Goal: Task Accomplishment & Management: Manage account settings

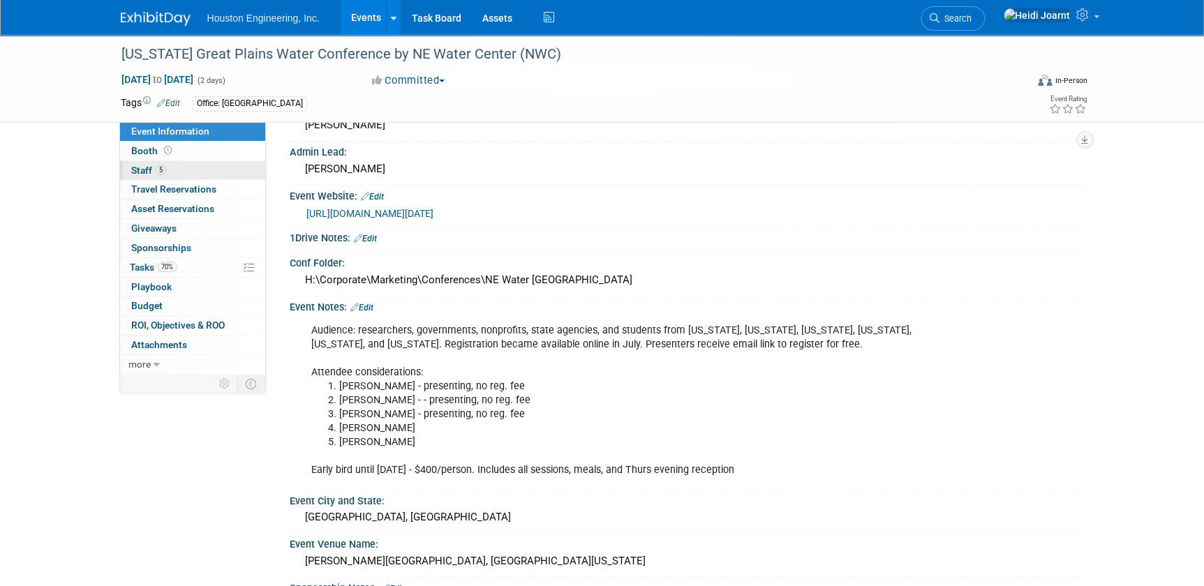
click at [202, 168] on link "5 Staff 5" at bounding box center [192, 170] width 145 height 19
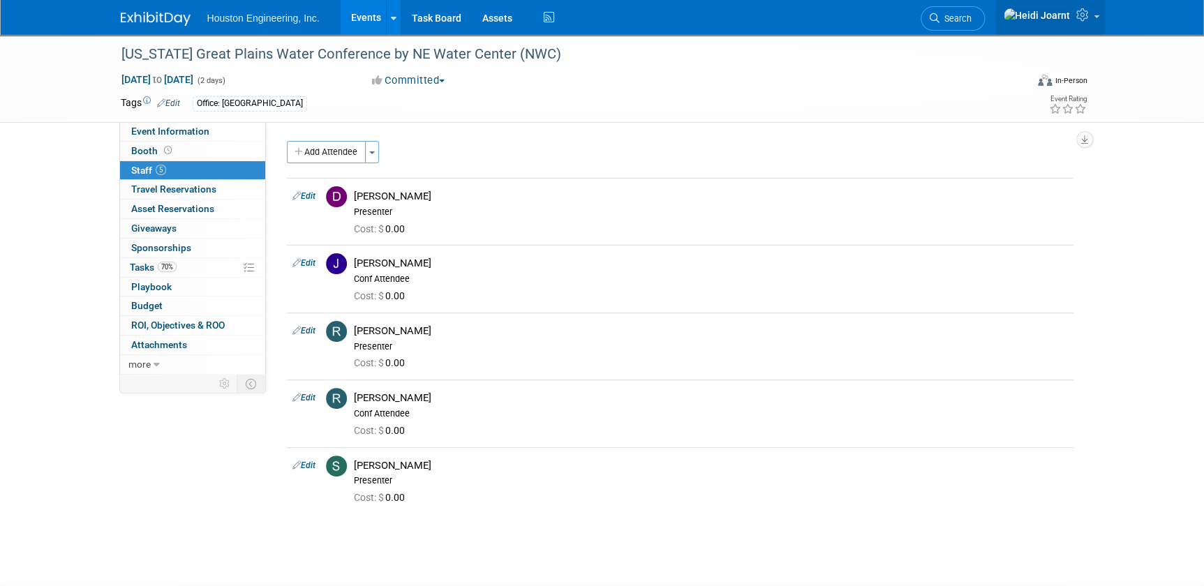
click at [1080, 20] on icon at bounding box center [1084, 14] width 16 height 13
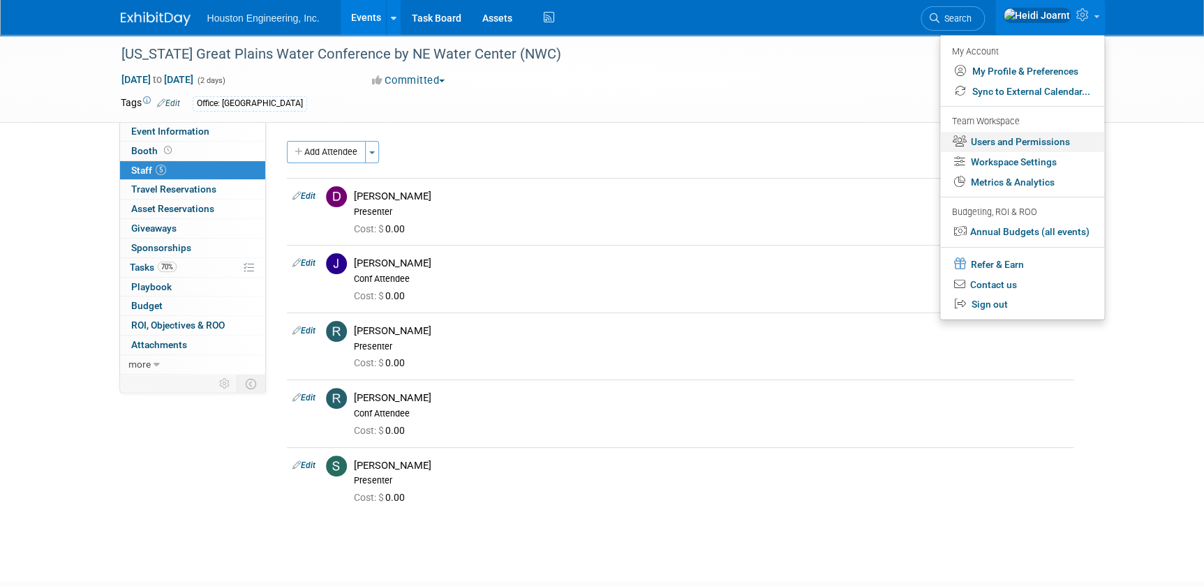
click at [1033, 141] on link "Users and Permissions" at bounding box center [1022, 142] width 164 height 20
